Goal: Transaction & Acquisition: Purchase product/service

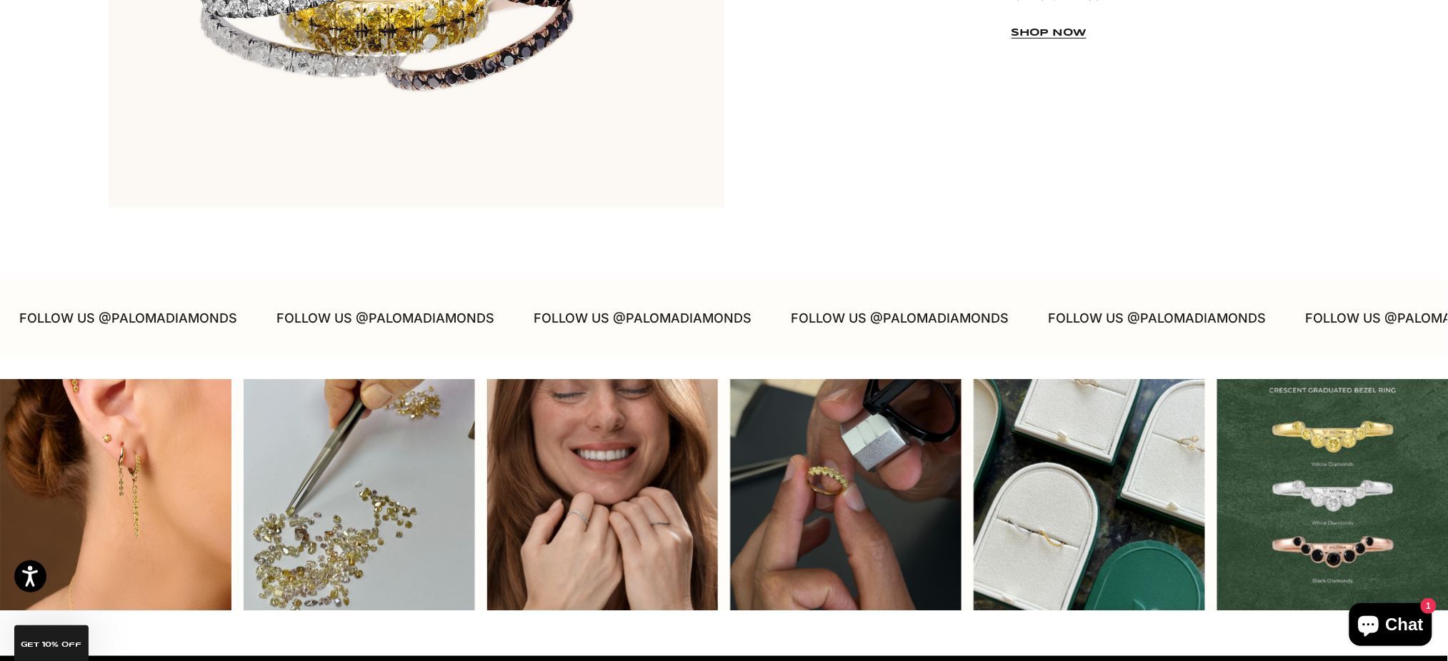
scroll to position [4380, 0]
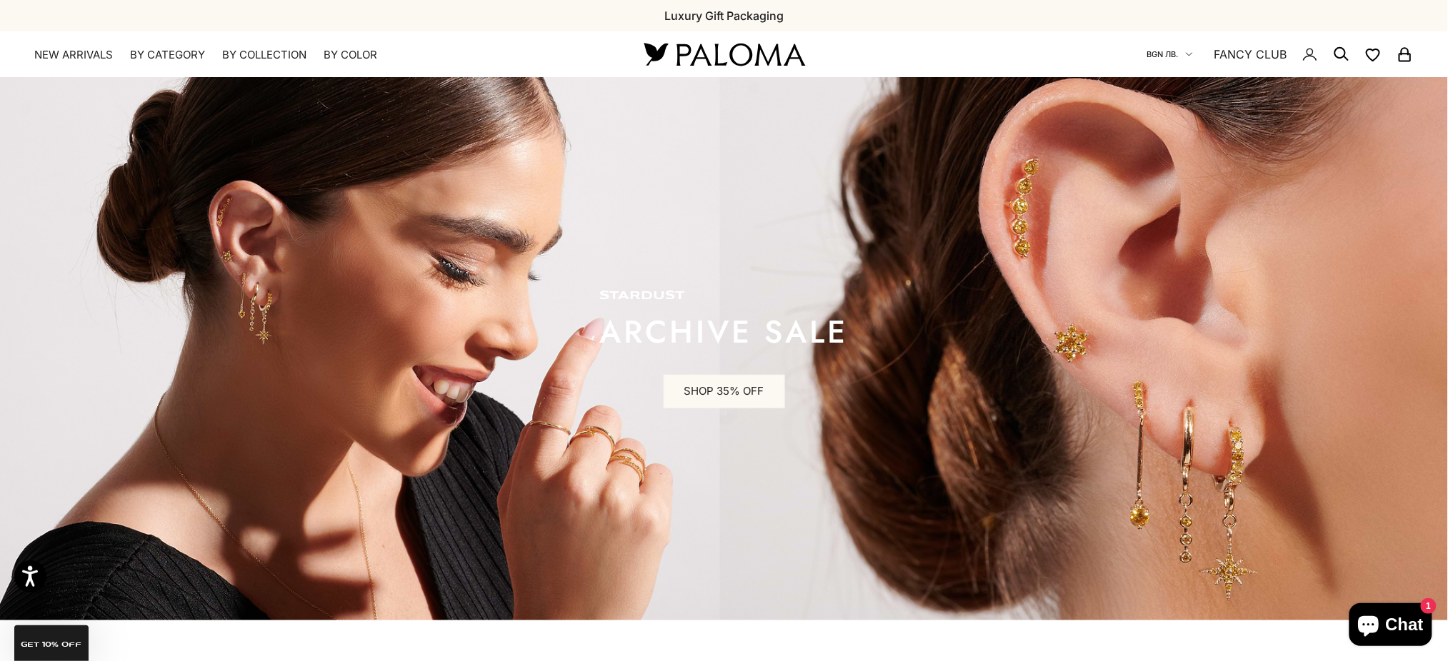
click at [1171, 52] on span "BGN лв." at bounding box center [1162, 54] width 31 height 13
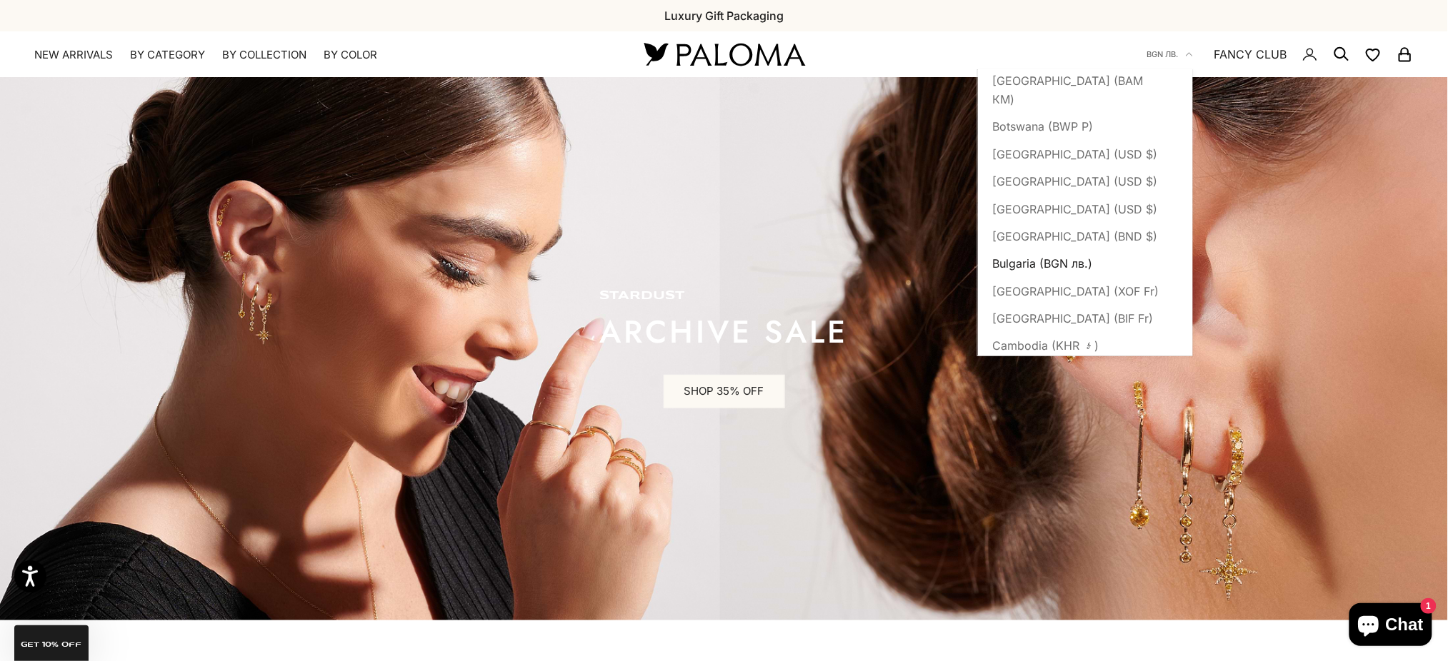
scroll to position [761, 0]
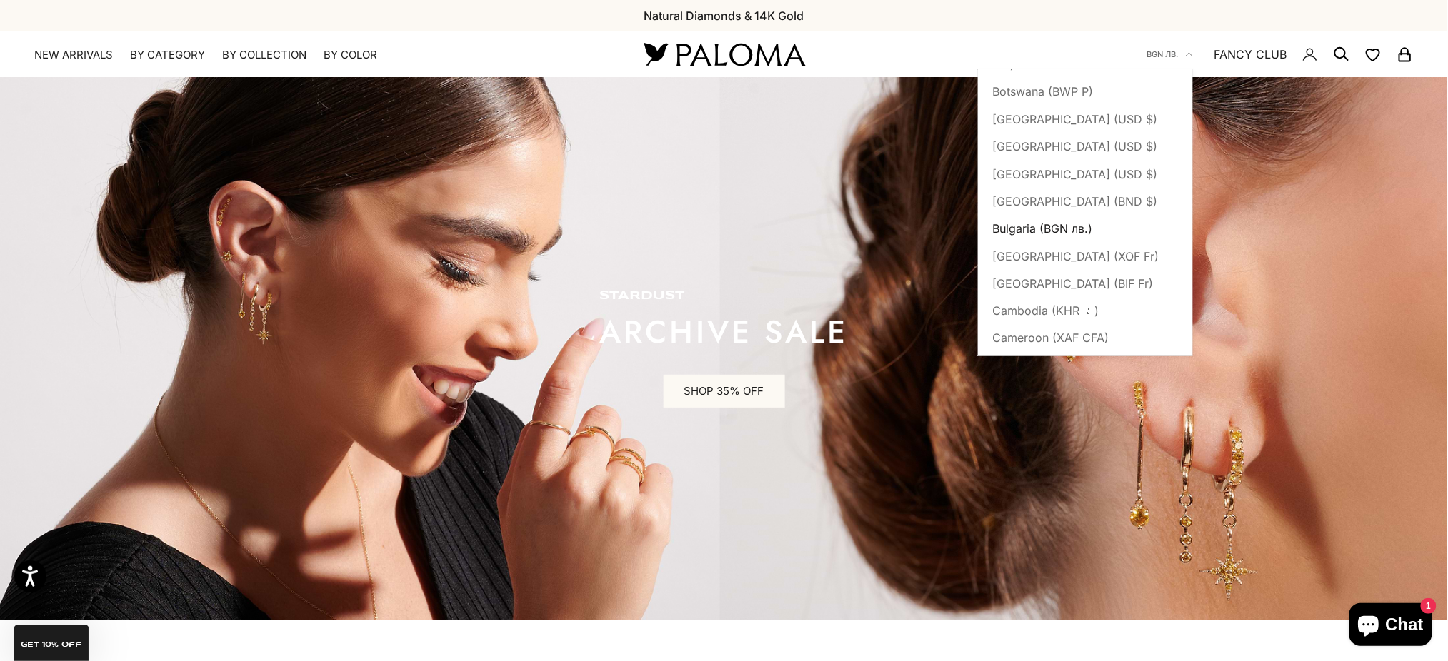
click at [1013, 238] on span "Bulgaria (BGN лв.)" at bounding box center [1042, 228] width 100 height 19
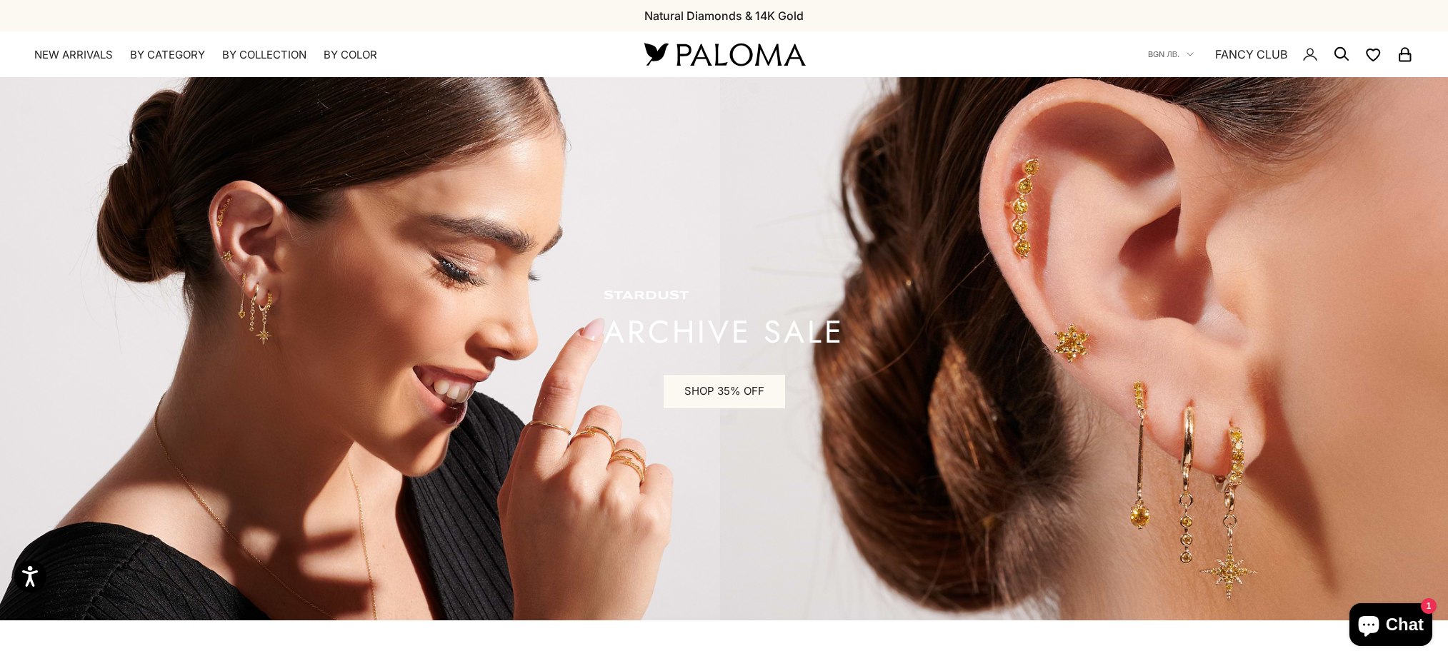
scroll to position [761, 0]
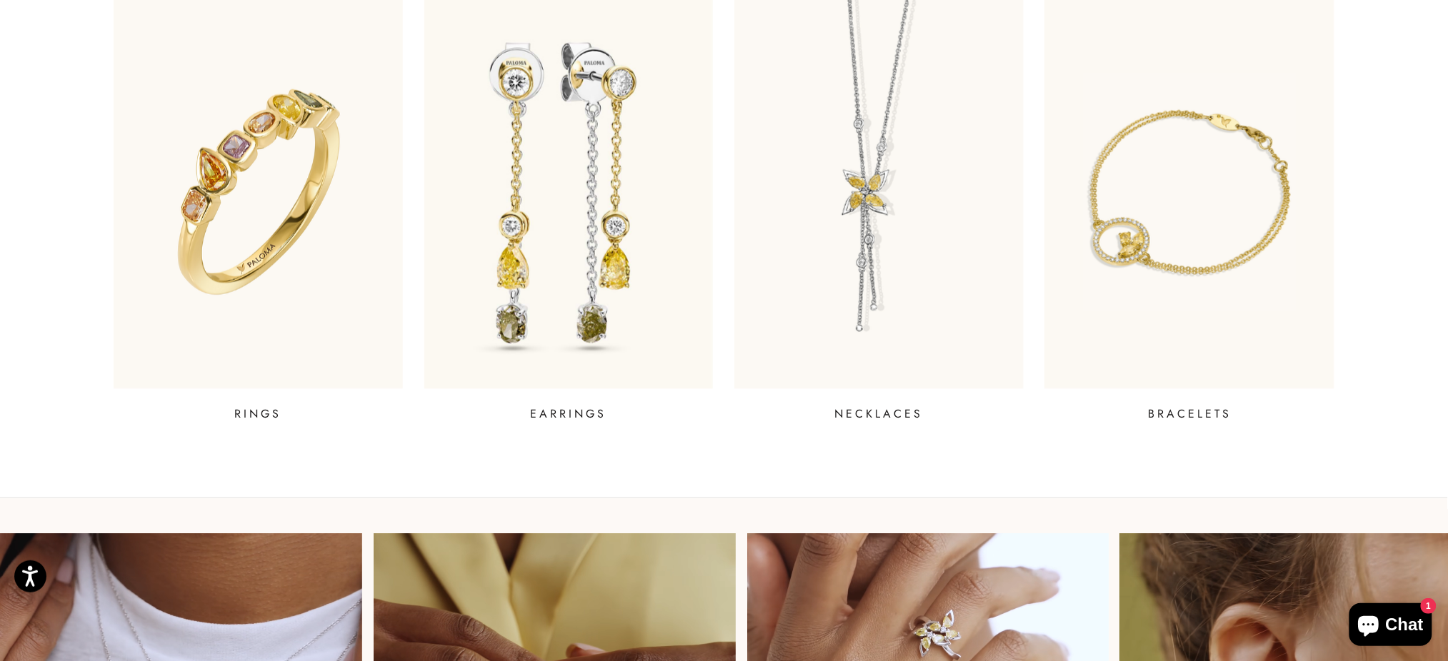
click at [551, 232] on img at bounding box center [568, 192] width 347 height 472
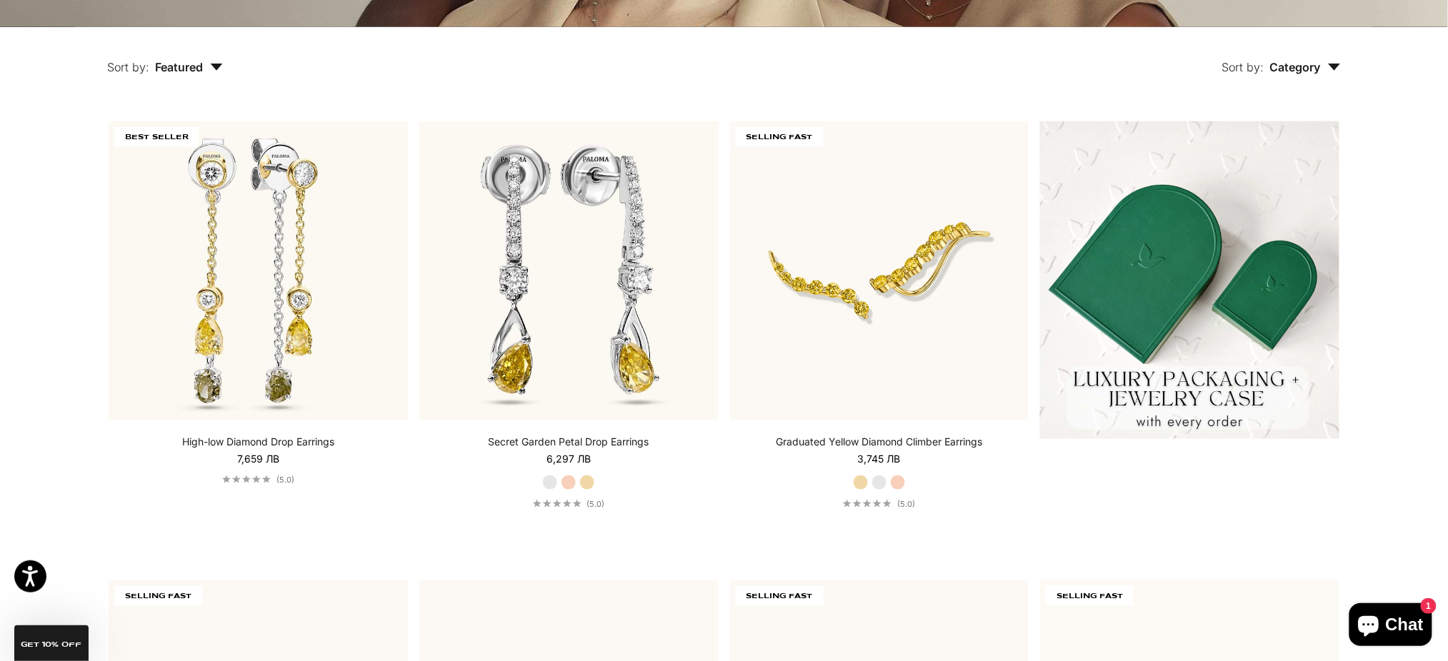
scroll to position [857, 0]
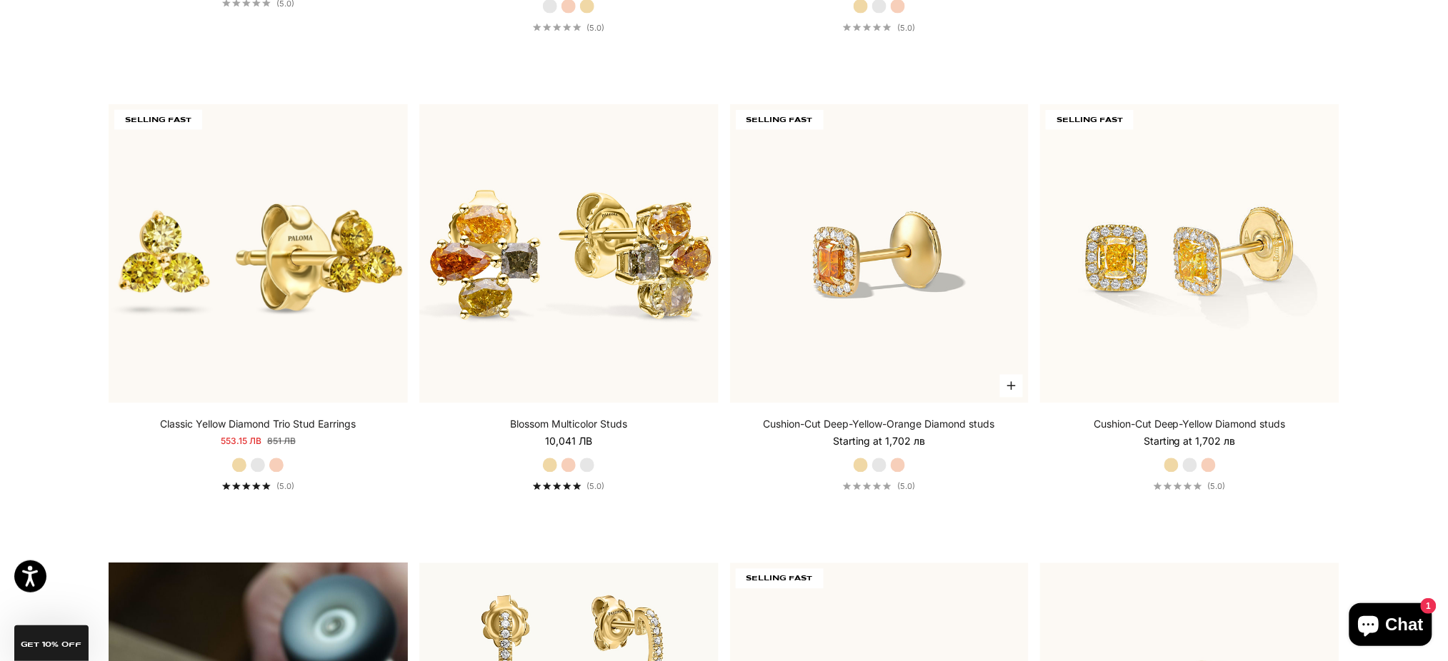
click at [819, 214] on img at bounding box center [879, 253] width 299 height 299
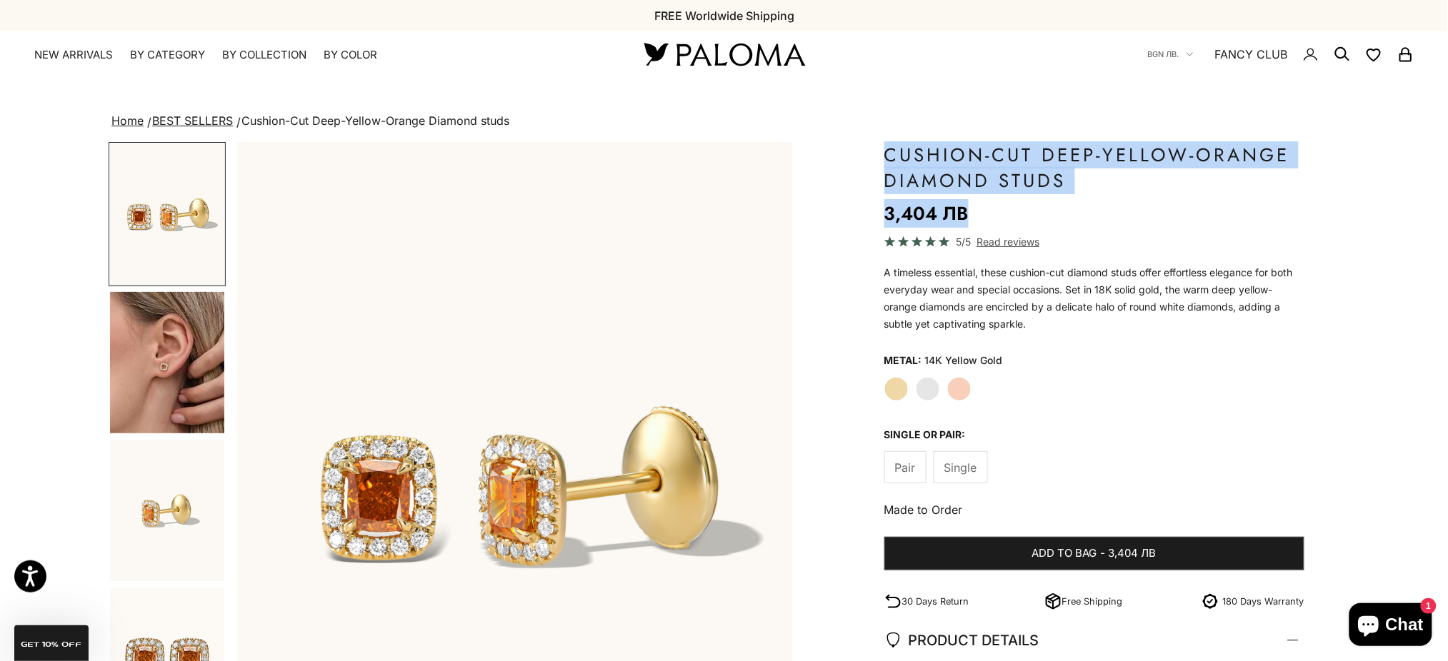
drag, startPoint x: 888, startPoint y: 156, endPoint x: 1093, endPoint y: 216, distance: 214.5
click at [1068, 213] on div "Cushion-Cut Deep-Yellow-Orange Diamond studs Sale price 3,404 лв Regular price …" at bounding box center [1094, 602] width 420 height 921
click at [1111, 212] on price-list "Sale price 3,404 лв Regular price (/)" at bounding box center [1094, 213] width 420 height 29
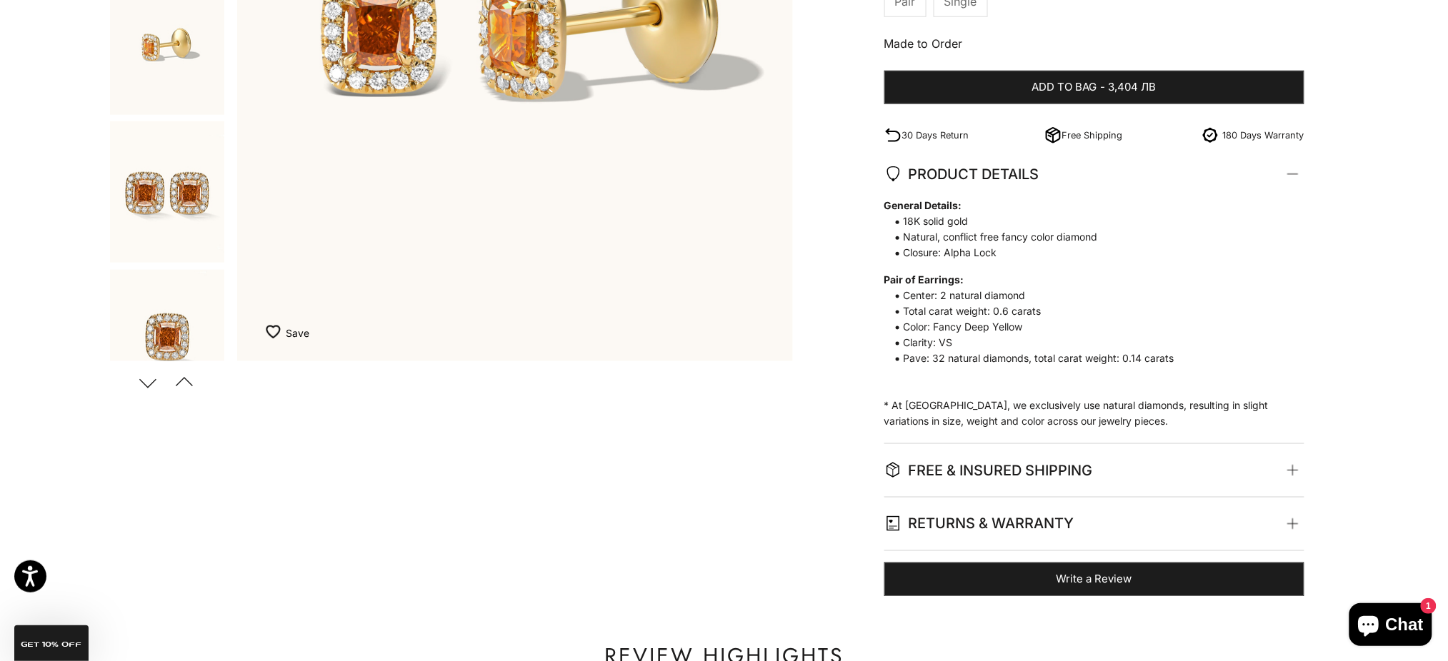
scroll to position [476, 0]
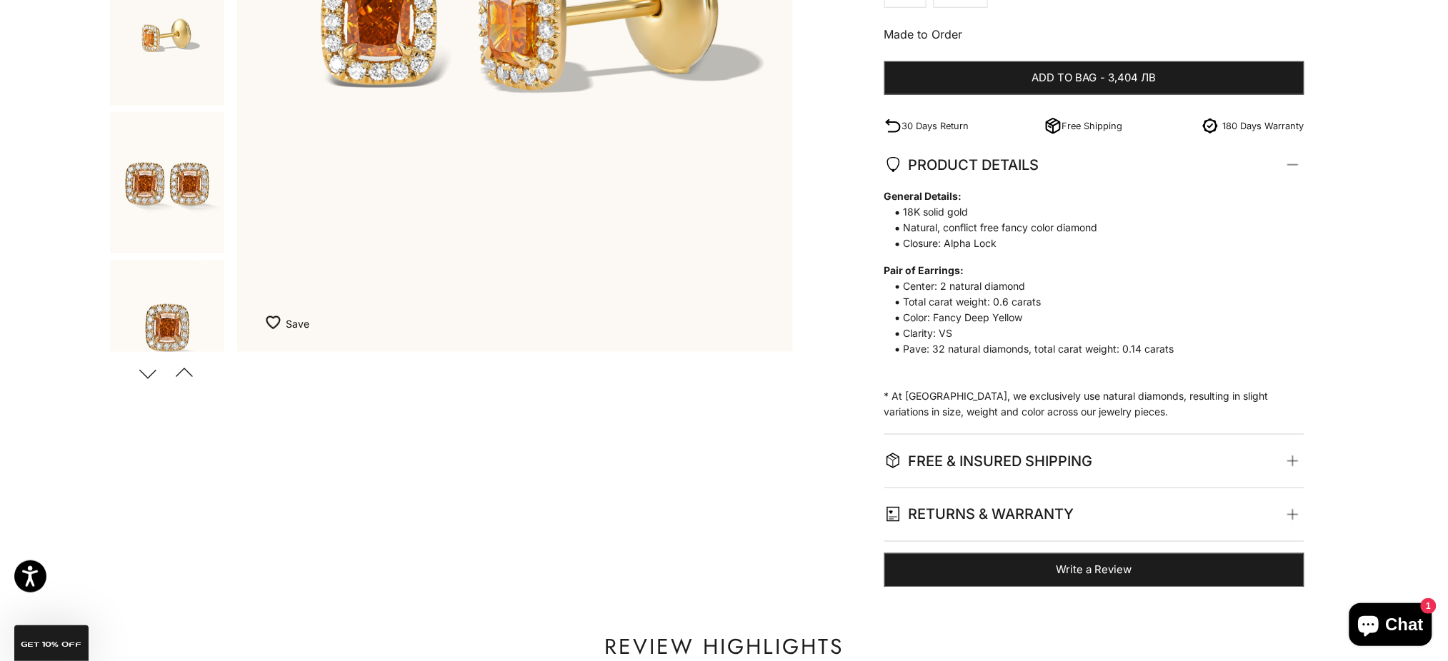
drag, startPoint x: 943, startPoint y: 309, endPoint x: 1045, endPoint y: 304, distance: 101.5
click at [1045, 304] on span "General Details: 18K solid gold Natural, conflict free fancy color diamond Clos…" at bounding box center [1087, 273] width 406 height 169
drag, startPoint x: 938, startPoint y: 295, endPoint x: 1048, endPoint y: 359, distance: 127.7
click at [1046, 355] on span "General Details: 18K solid gold Natural, conflict free fancy color diamond Clos…" at bounding box center [1087, 273] width 406 height 169
click at [1074, 356] on span "Pave: 32 natural diamonds, total carat weight: 0.14 carats" at bounding box center [1087, 349] width 406 height 16
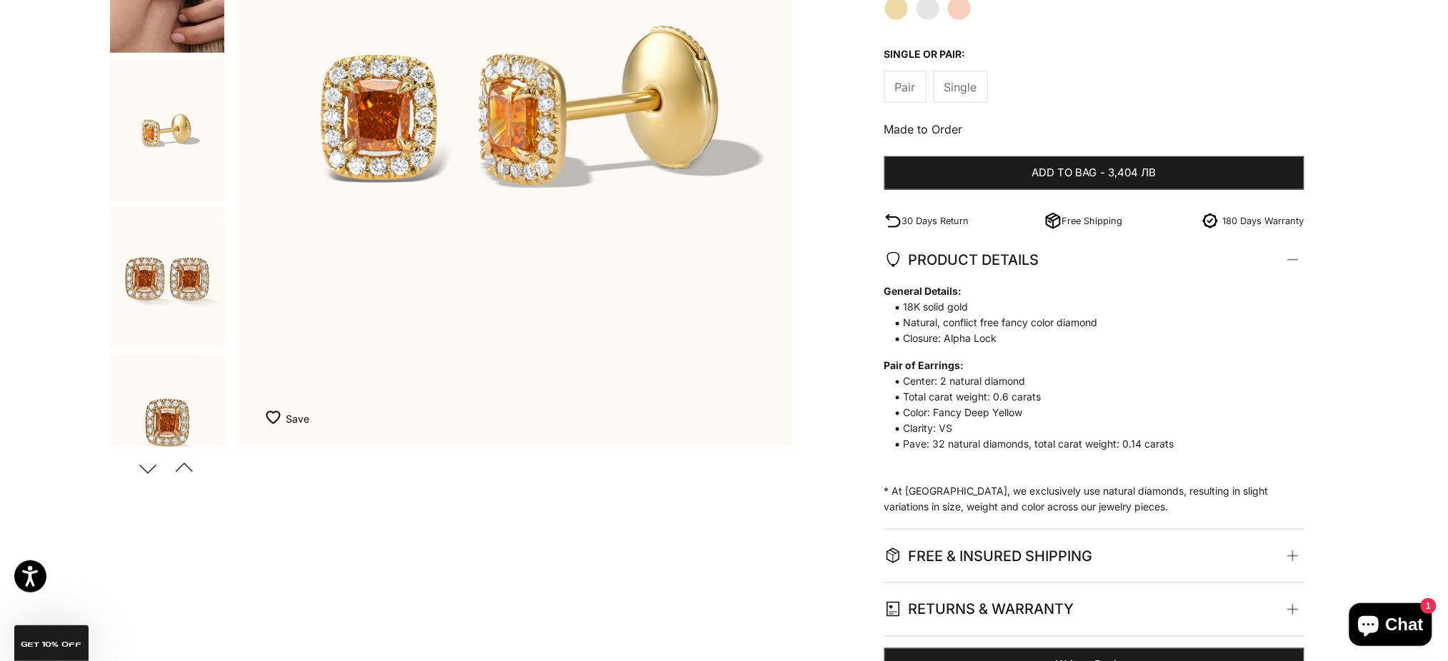
scroll to position [857, 0]
